Goal: Task Accomplishment & Management: Use online tool/utility

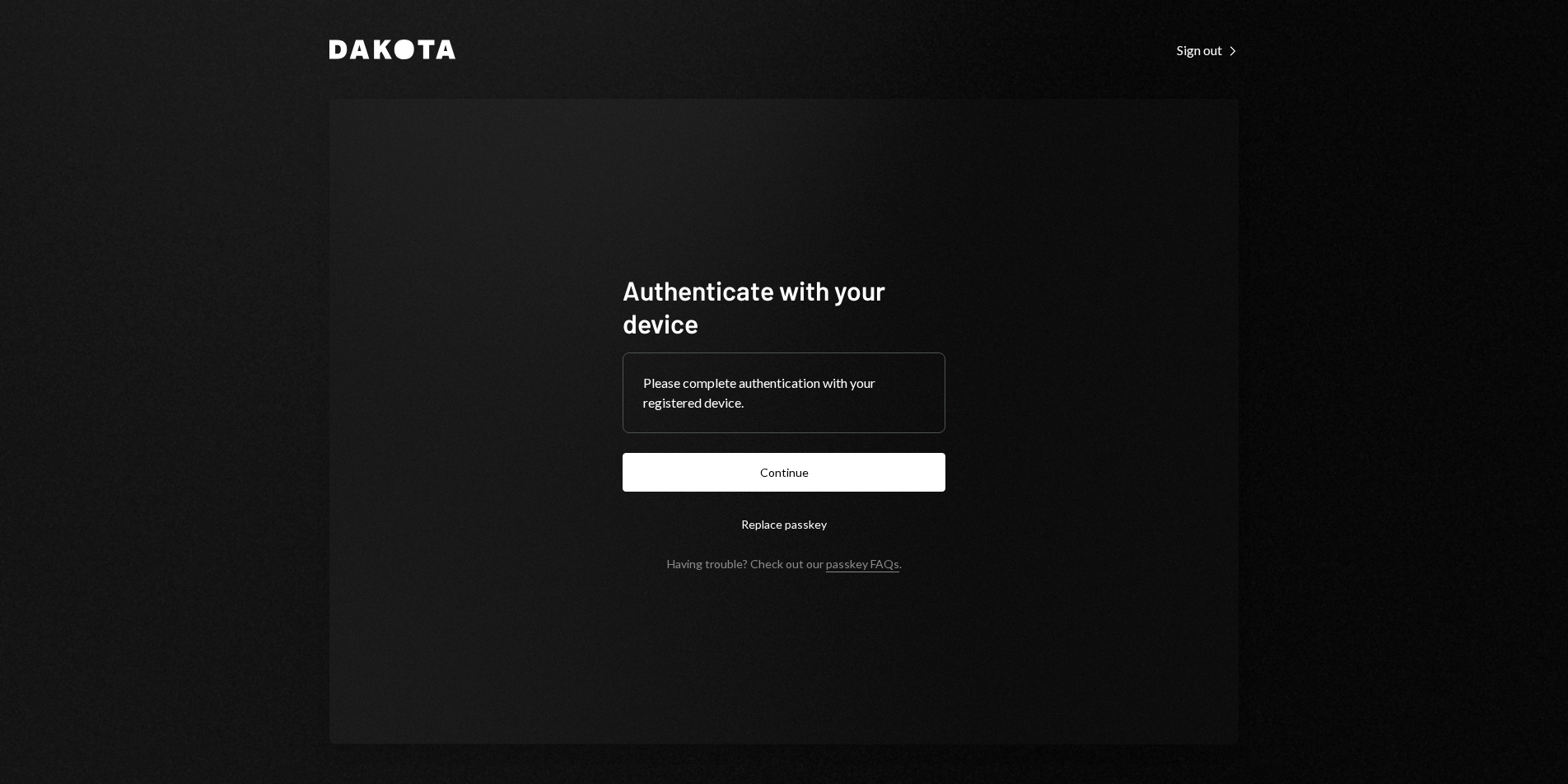
click at [865, 470] on button "Continue" at bounding box center [784, 471] width 323 height 39
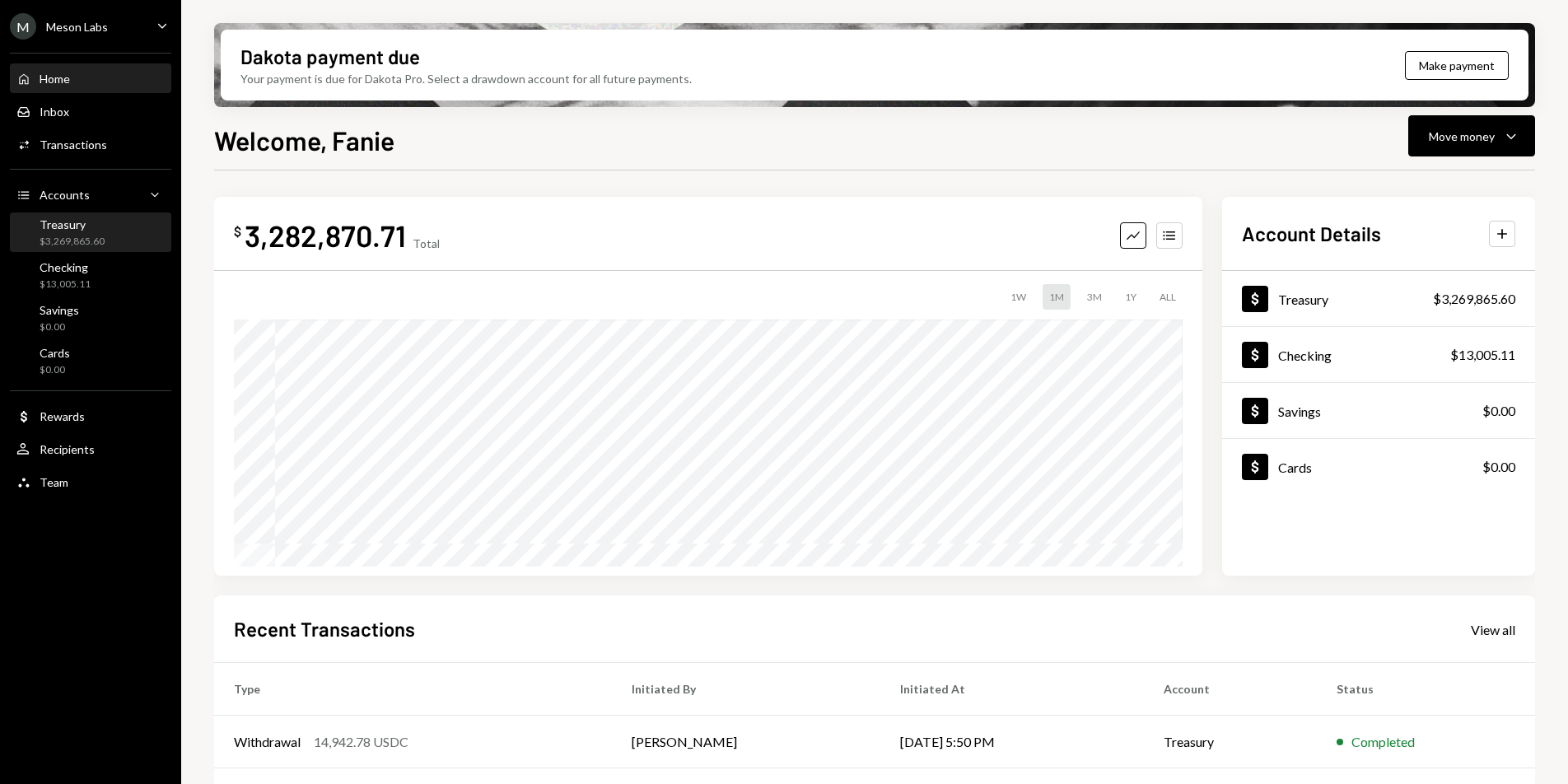
click at [91, 228] on div "Treasury" at bounding box center [72, 224] width 65 height 14
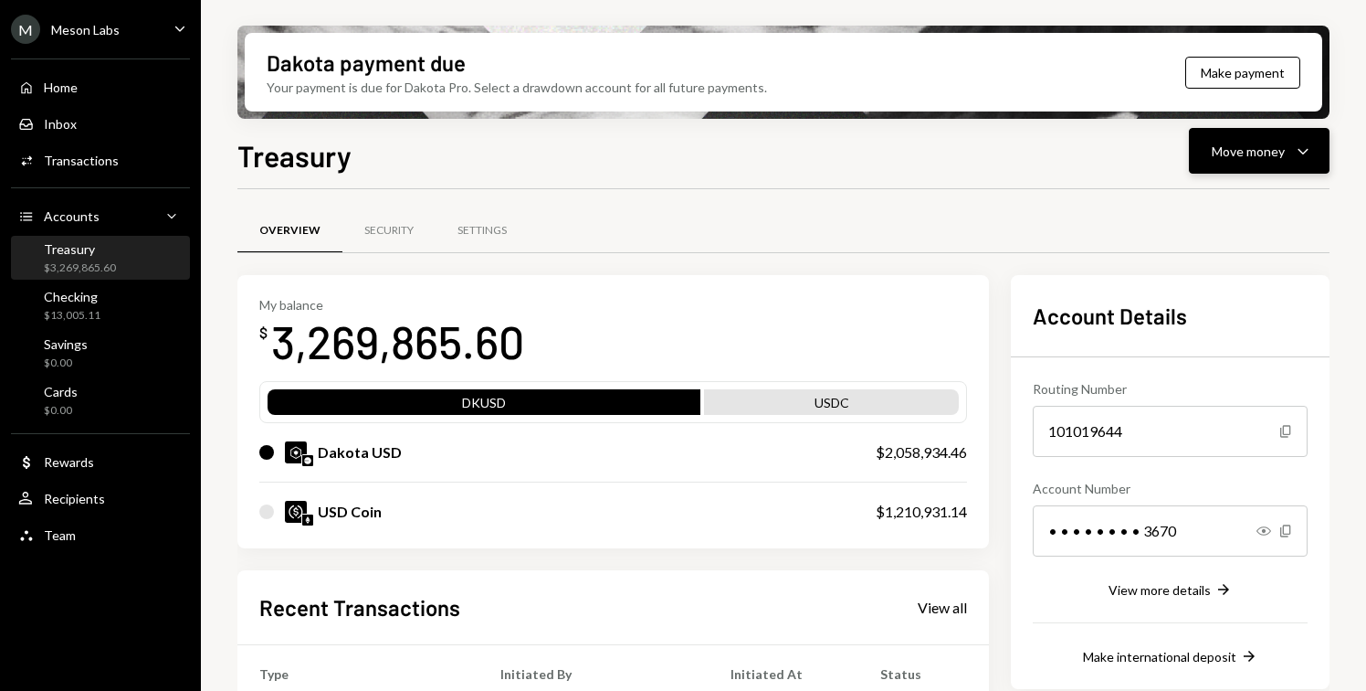
click at [1240, 154] on div "Move money" at bounding box center [1248, 151] width 73 height 19
click at [1213, 206] on div "Send" at bounding box center [1244, 205] width 133 height 19
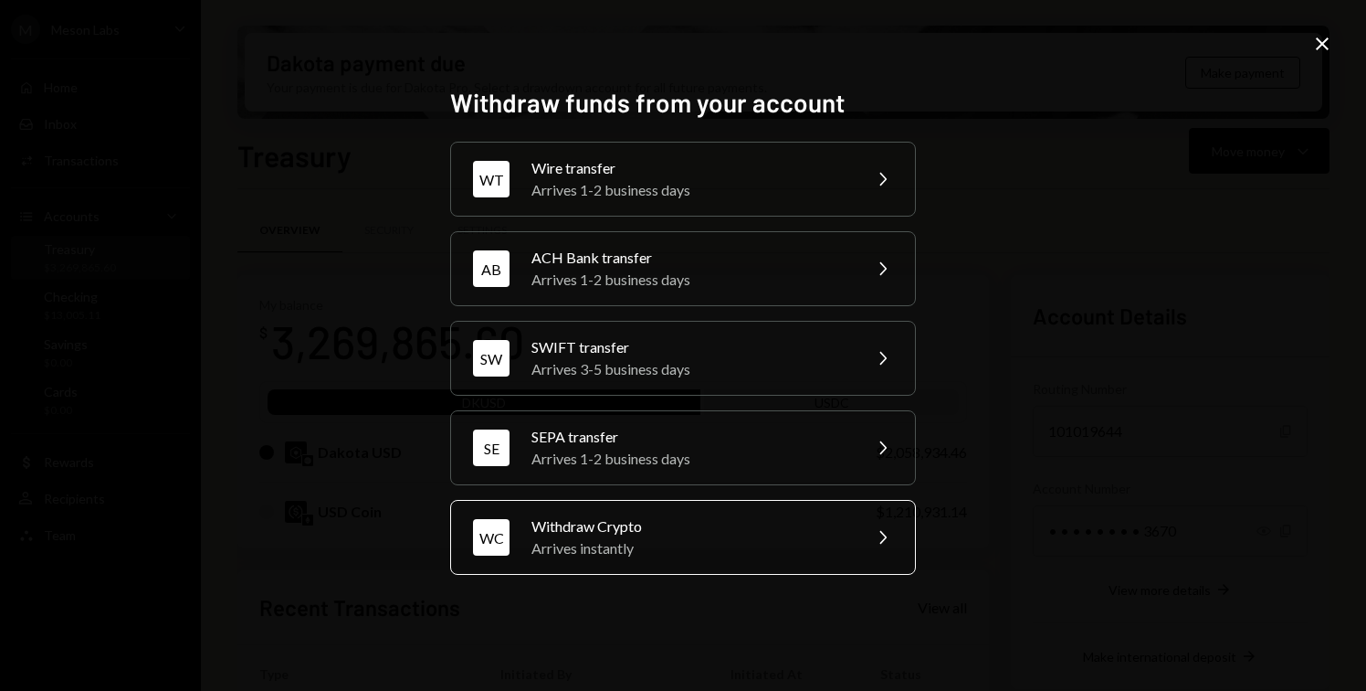
click at [743, 526] on div "Withdraw Crypto" at bounding box center [691, 526] width 318 height 22
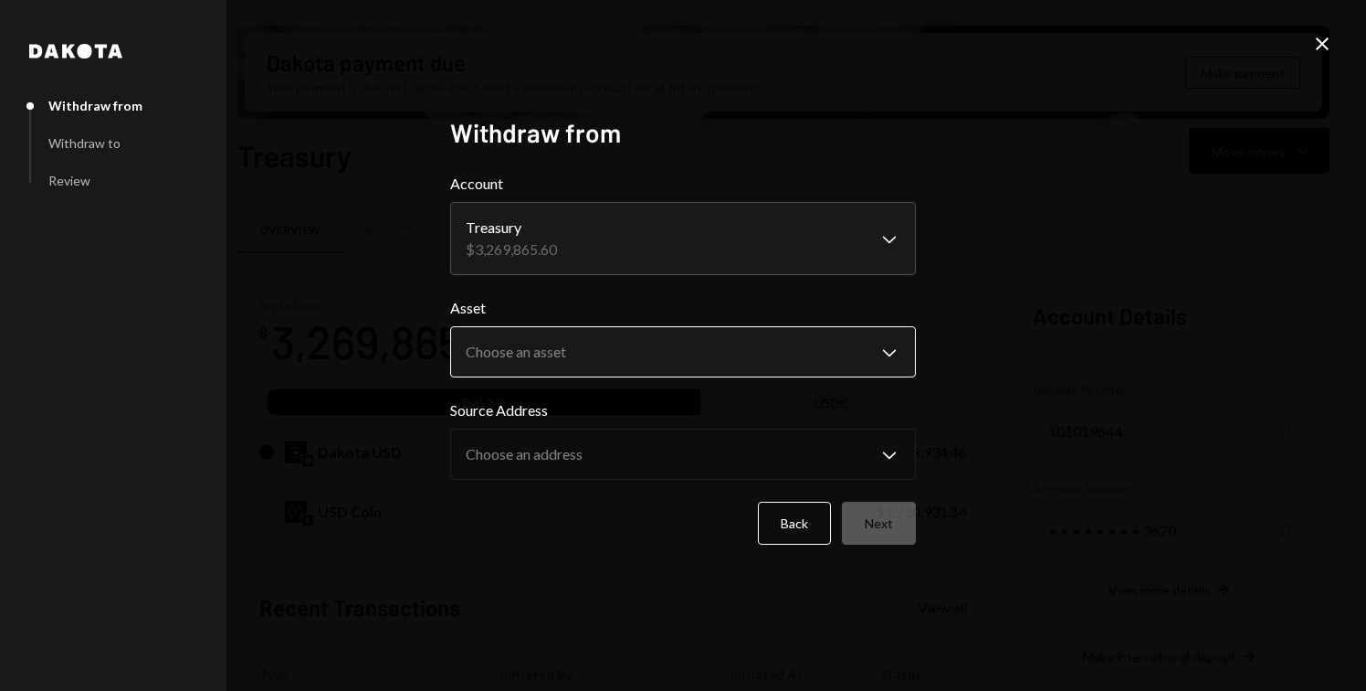
click at [566, 345] on body "M Meson Labs Caret Down Home Home Inbox Inbox Activities Transactions Accounts …" at bounding box center [683, 345] width 1366 height 691
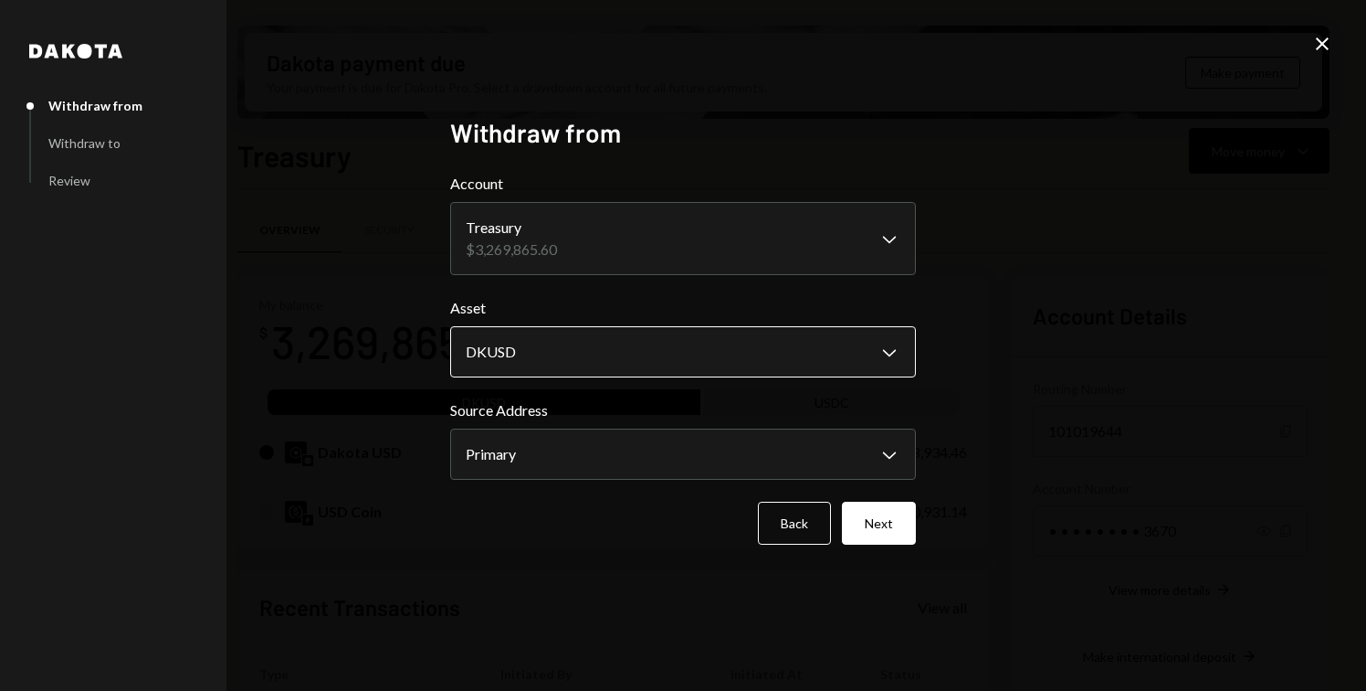
click at [545, 364] on body "M Meson Labs Caret Down Home Home Inbox Inbox Activities Transactions Accounts …" at bounding box center [683, 345] width 1366 height 691
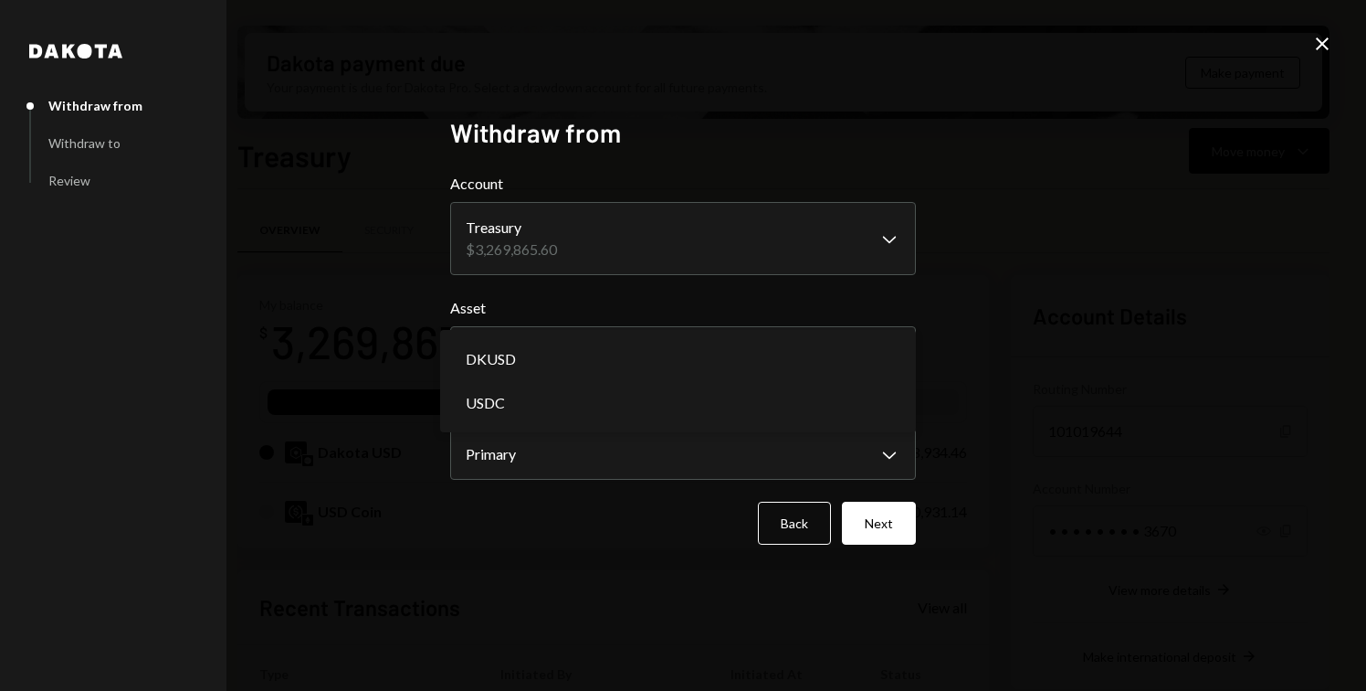
select select "****"
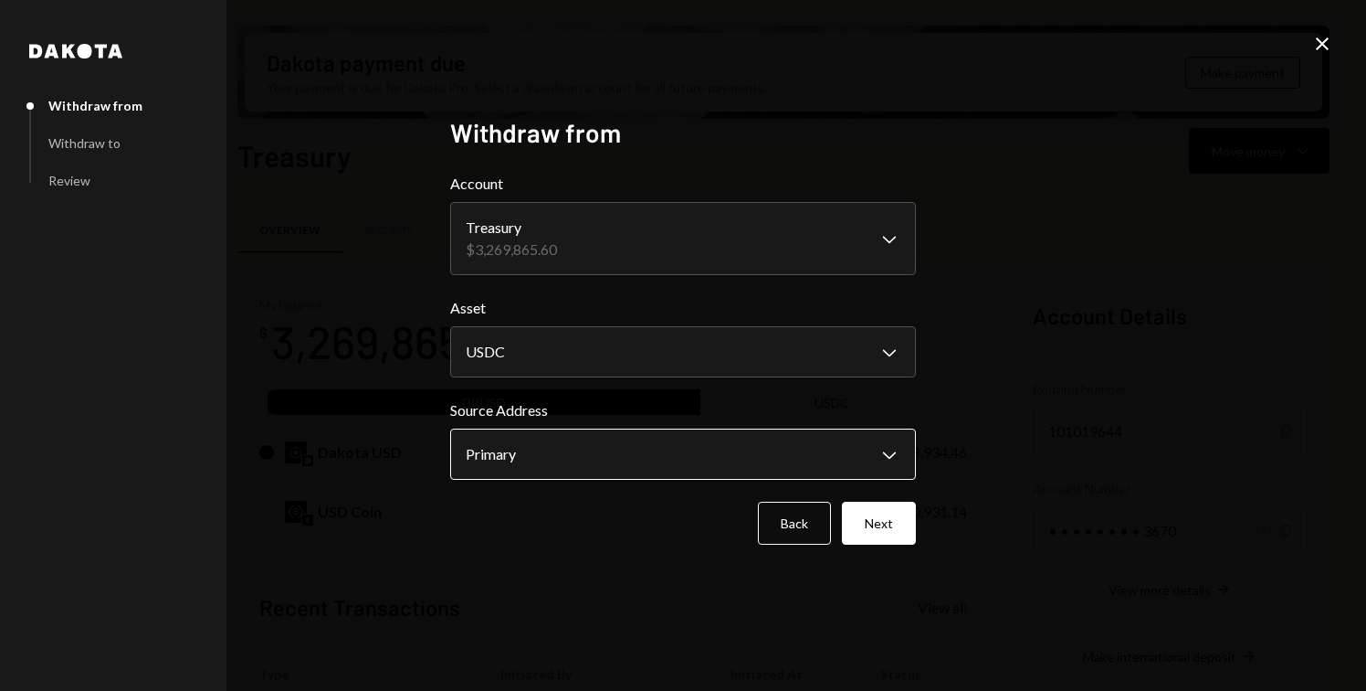
click at [575, 451] on body "M Meson Labs Caret Down Home Home Inbox Inbox Activities Transactions Accounts …" at bounding box center [683, 345] width 1366 height 691
click at [872, 521] on button "Next" at bounding box center [879, 522] width 74 height 43
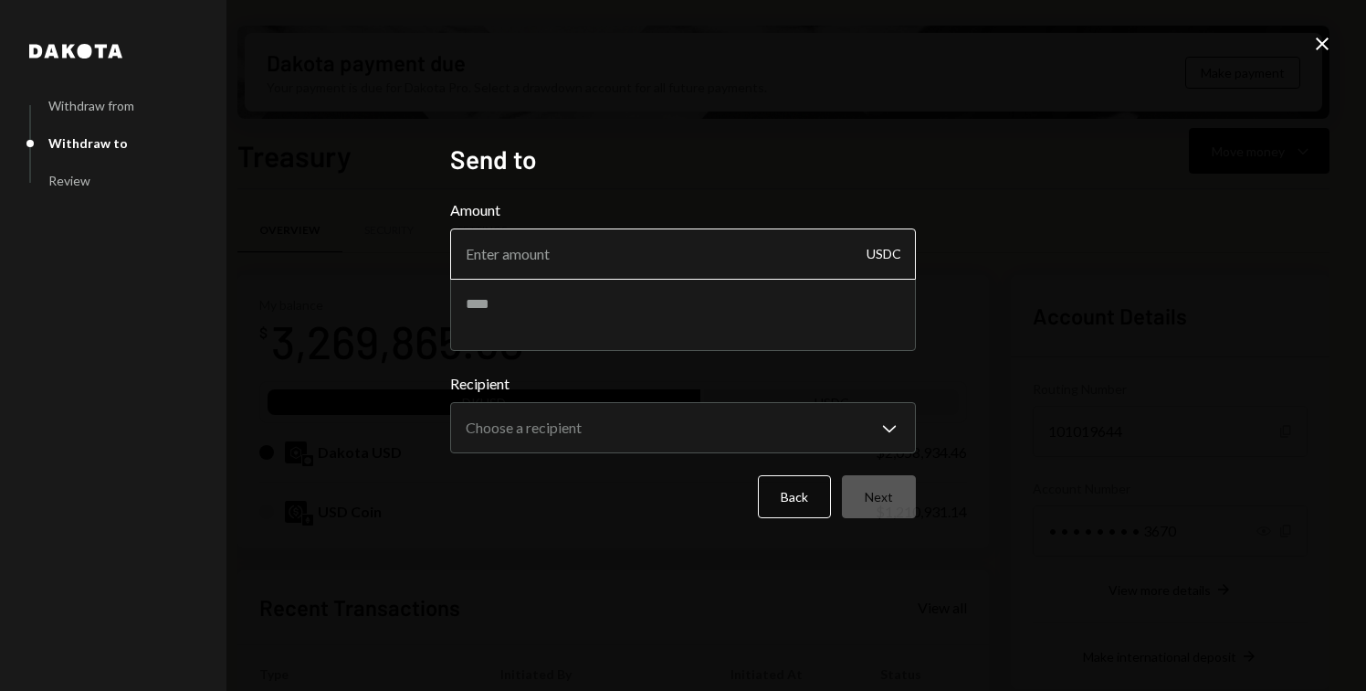
click at [573, 263] on input "Amount" at bounding box center [683, 253] width 466 height 51
click at [491, 315] on textarea at bounding box center [683, 314] width 466 height 73
drag, startPoint x: 522, startPoint y: 253, endPoint x: 486, endPoint y: 255, distance: 35.7
click at [486, 255] on input "39750" at bounding box center [683, 253] width 466 height 51
type input "39400"
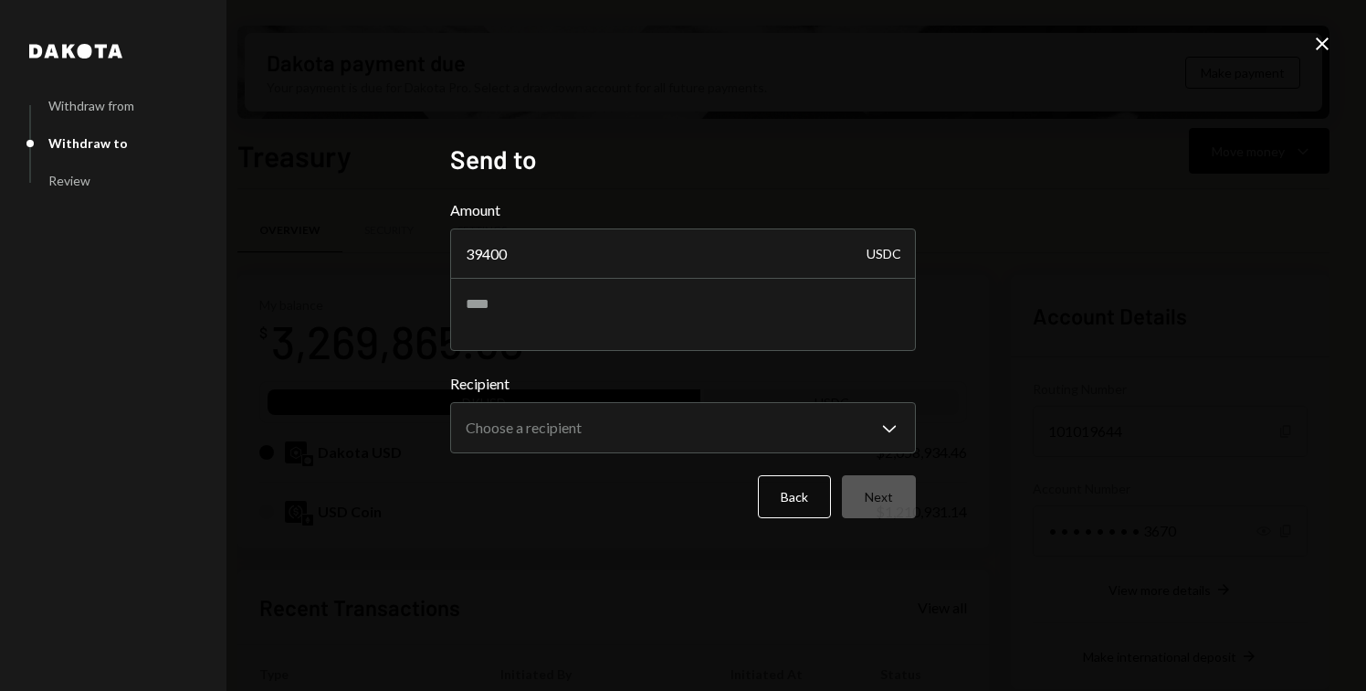
click at [379, 277] on div "**********" at bounding box center [683, 345] width 1366 height 691
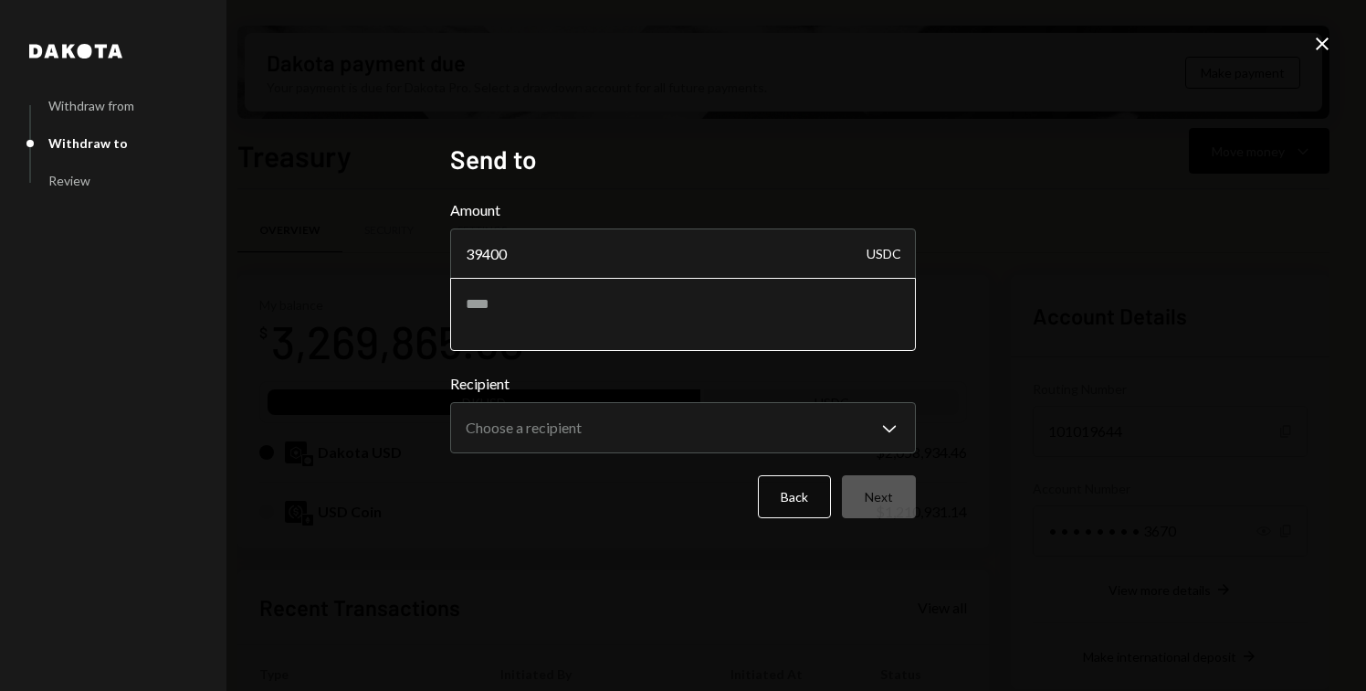
click at [504, 301] on textarea at bounding box center [683, 314] width 466 height 73
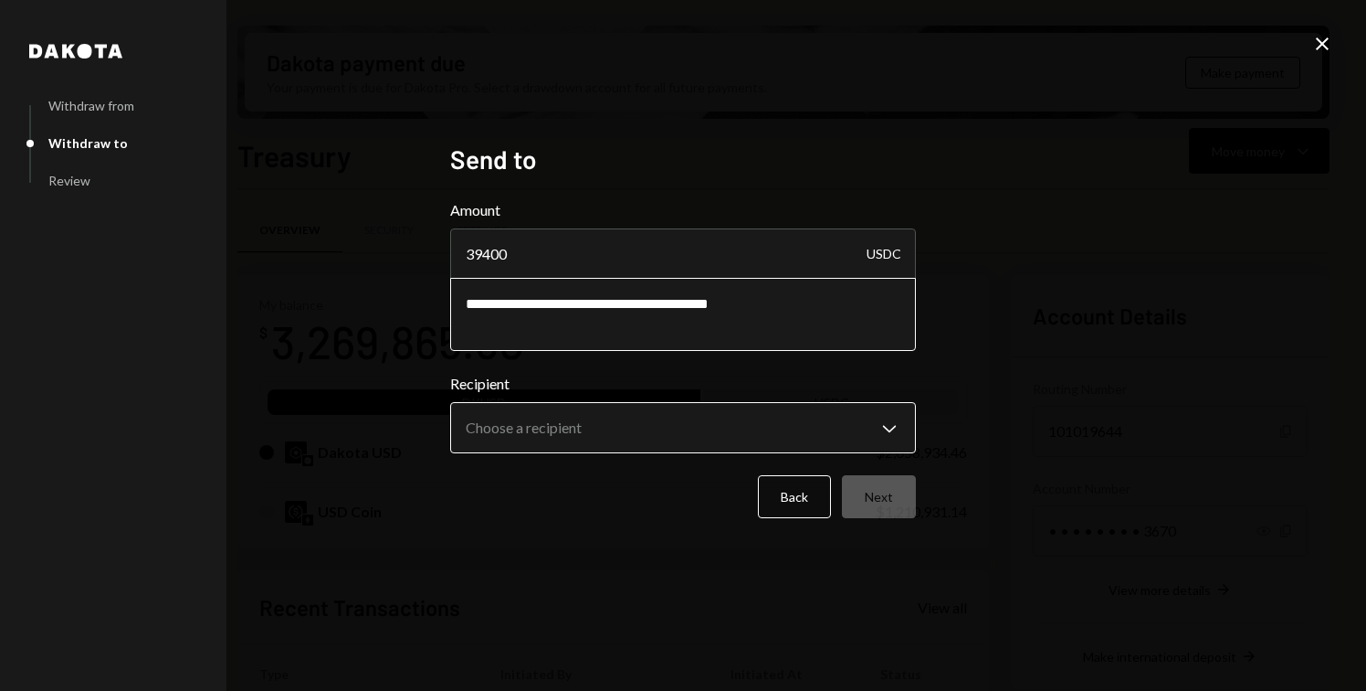
type textarea "**********"
click at [617, 418] on body "M Meson Labs Caret Down Home Home Inbox Inbox Activities Transactions Accounts …" at bounding box center [683, 345] width 1366 height 691
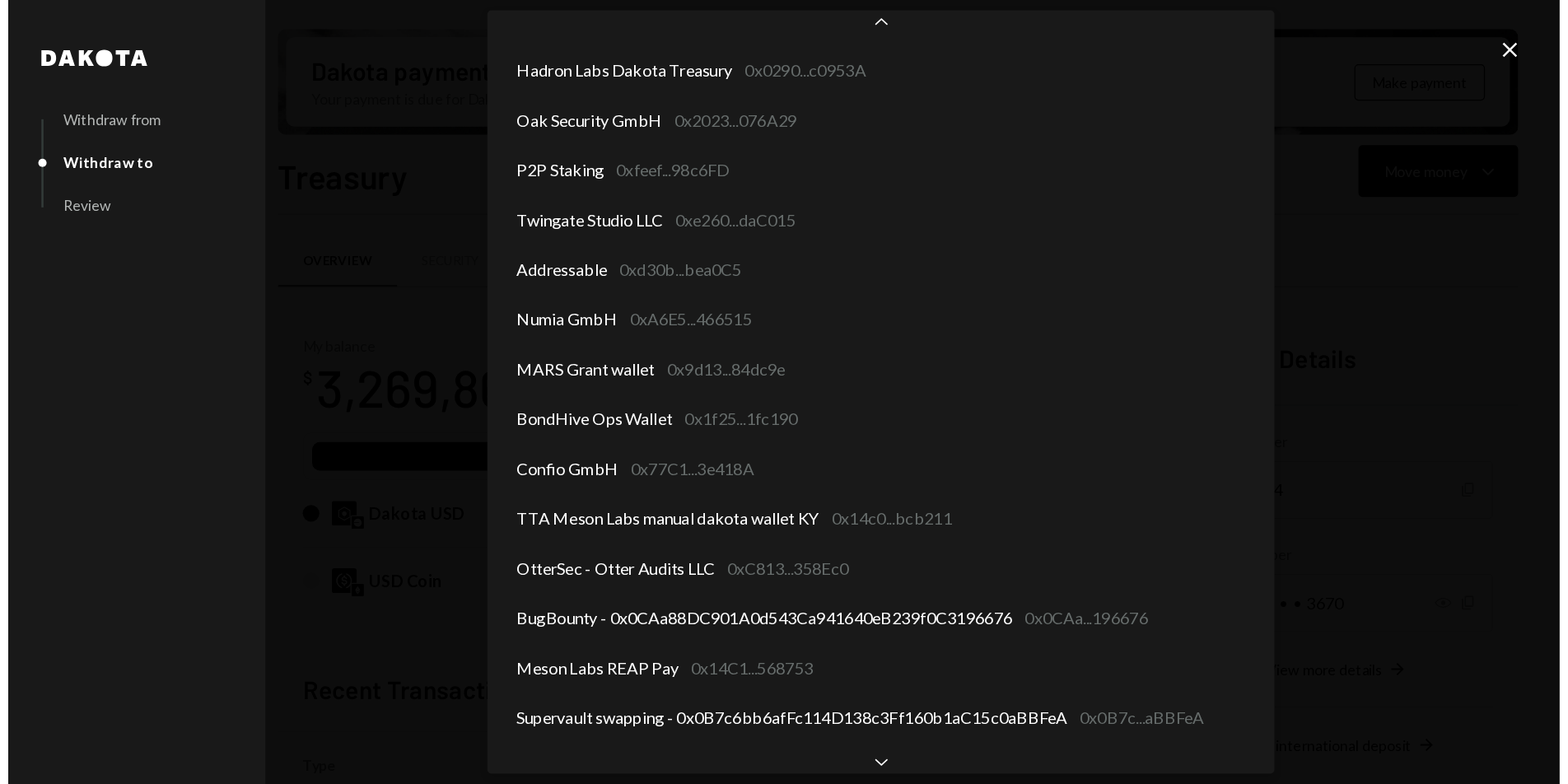
scroll to position [235, 0]
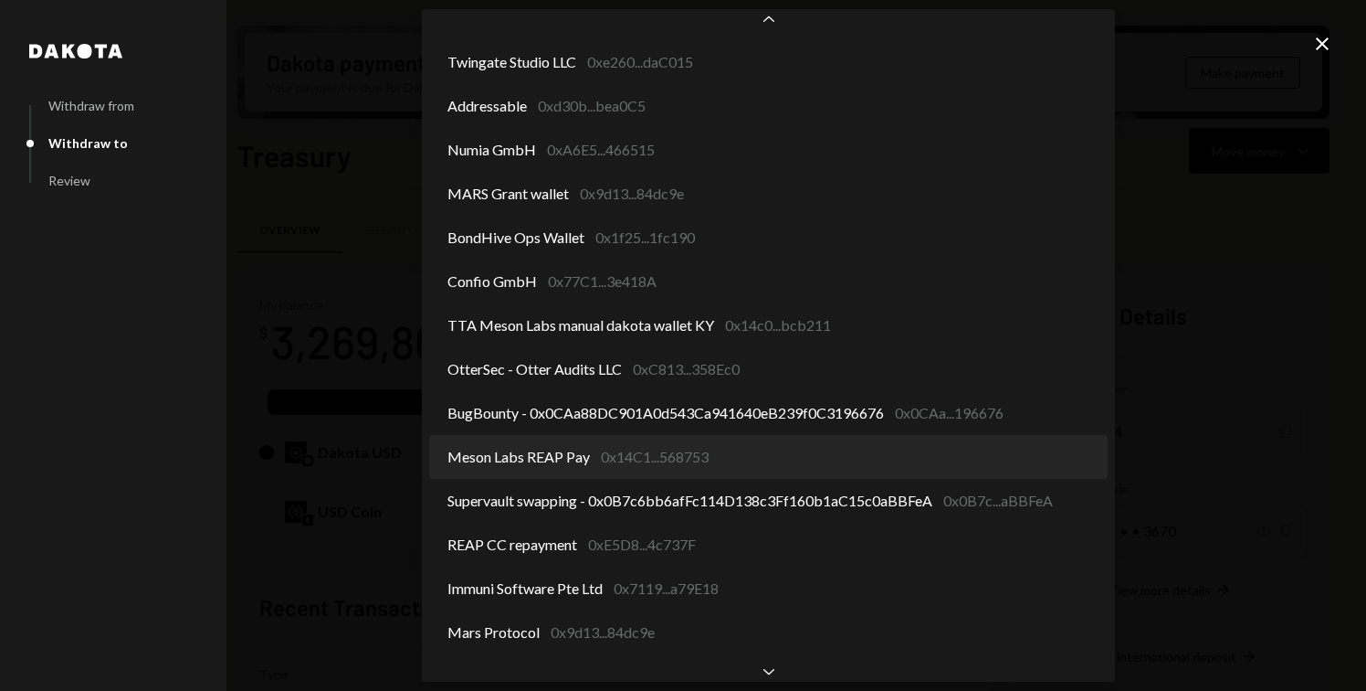
select select "**********"
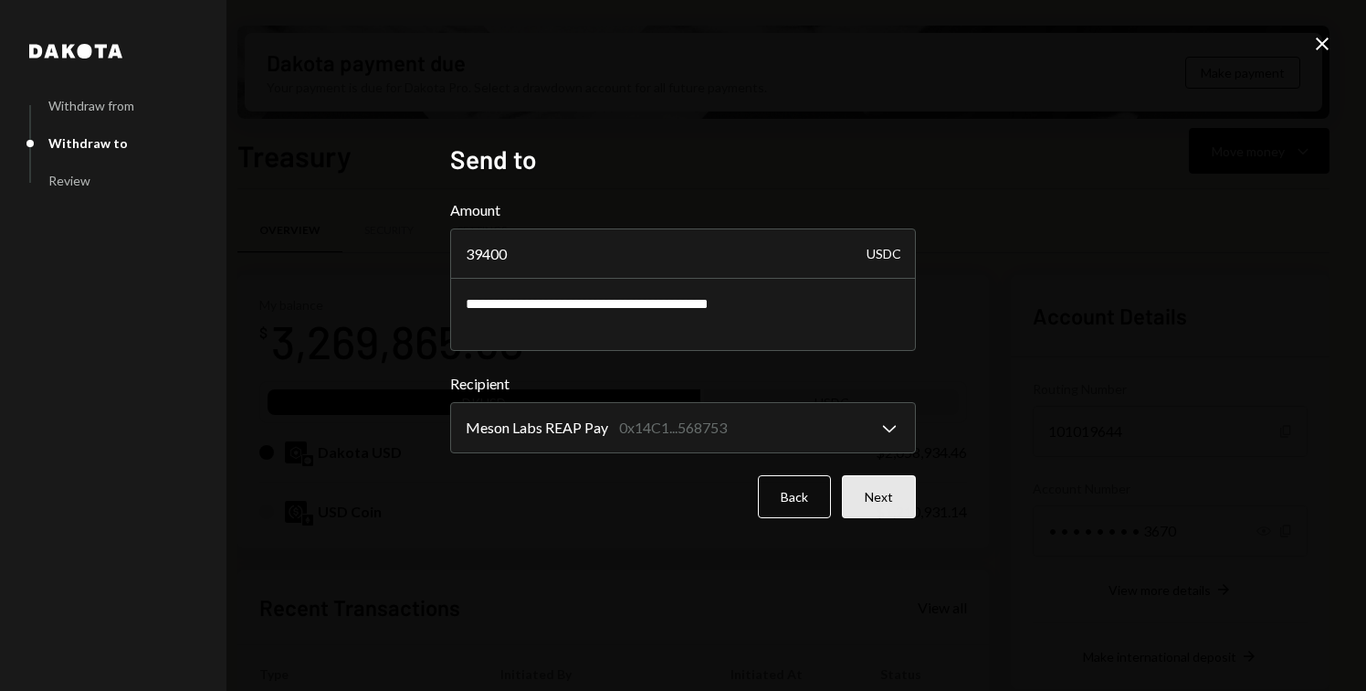
click at [875, 501] on button "Next" at bounding box center [879, 496] width 74 height 43
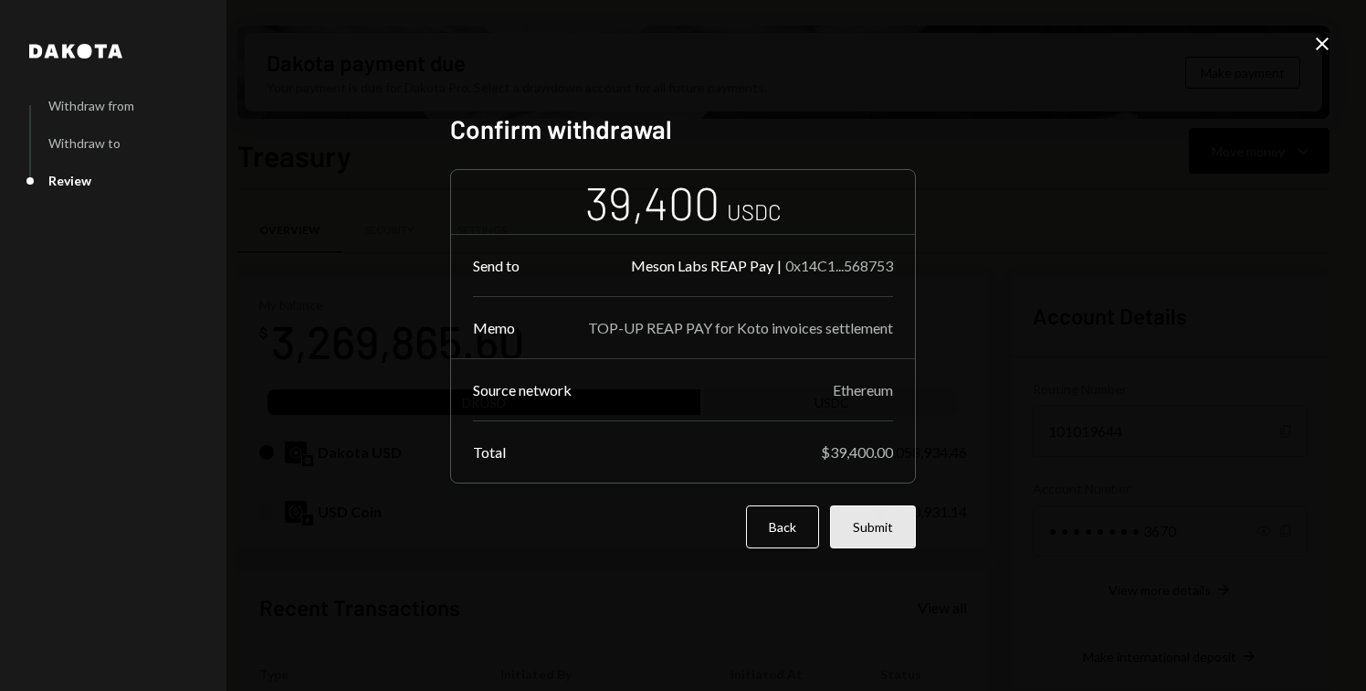
click at [881, 526] on button "Submit" at bounding box center [873, 526] width 86 height 43
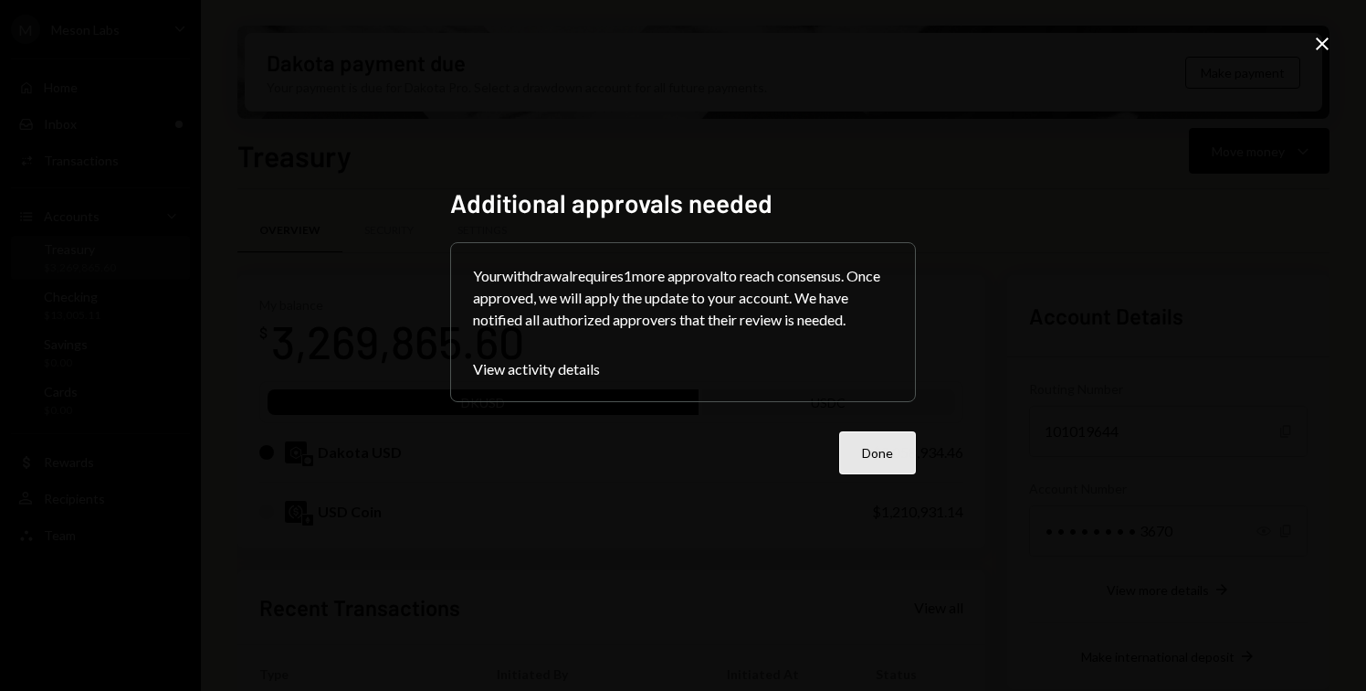
click at [872, 453] on button "Done" at bounding box center [877, 452] width 77 height 43
